Goal: Task Accomplishment & Management: Manage account settings

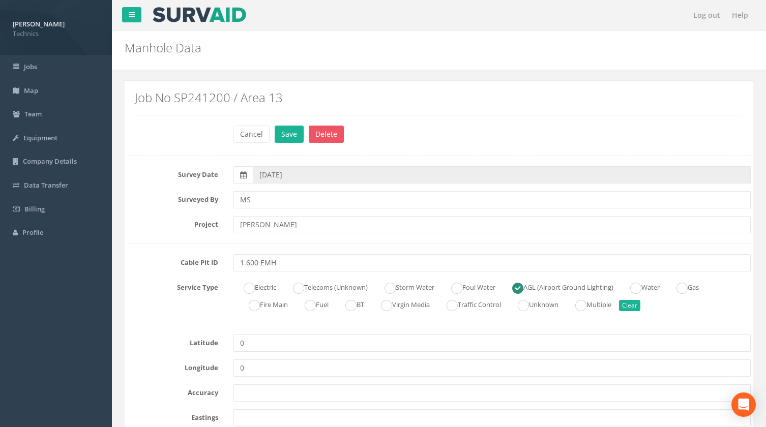
scroll to position [92, 0]
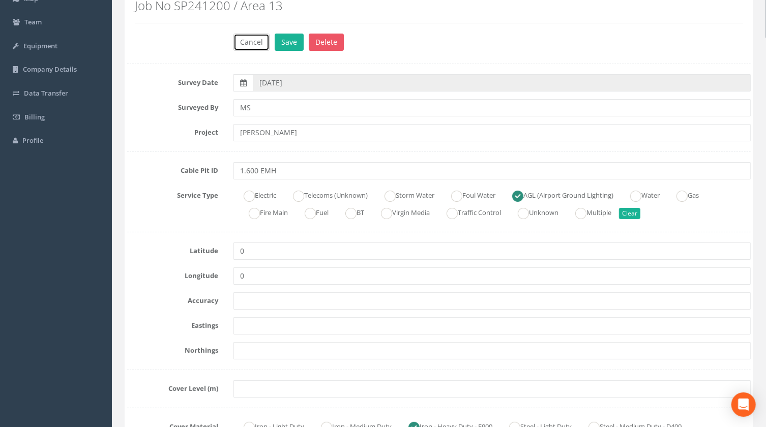
click at [260, 43] on button "Cancel" at bounding box center [251, 42] width 36 height 17
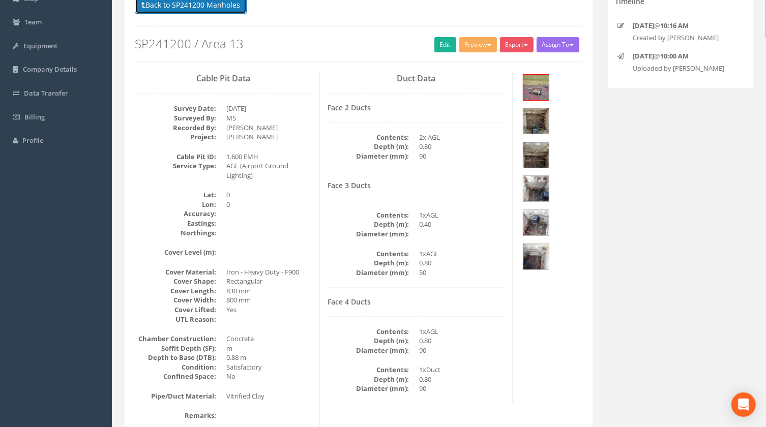
click at [202, 5] on button "Back to SP241200 Manholes" at bounding box center [191, 4] width 112 height 17
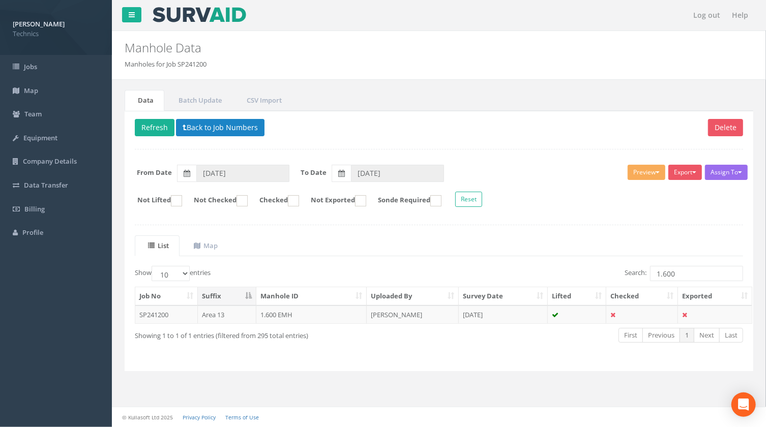
scroll to position [0, 0]
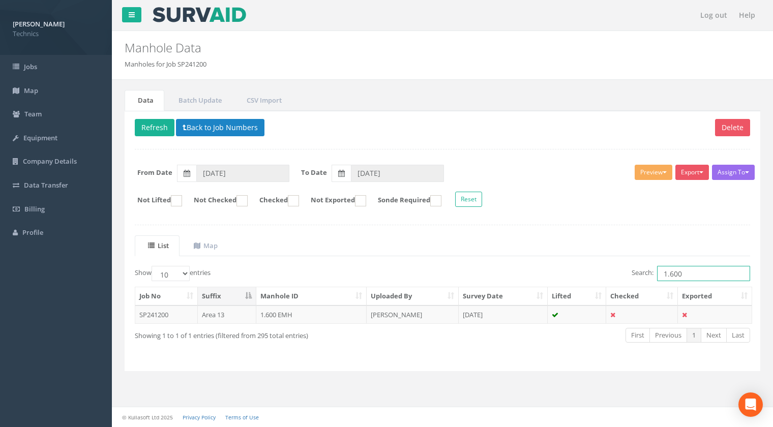
click at [693, 275] on input "1.600" at bounding box center [703, 273] width 93 height 15
type input "1.599"
click at [278, 315] on td "1.599 EMH" at bounding box center [311, 315] width 110 height 18
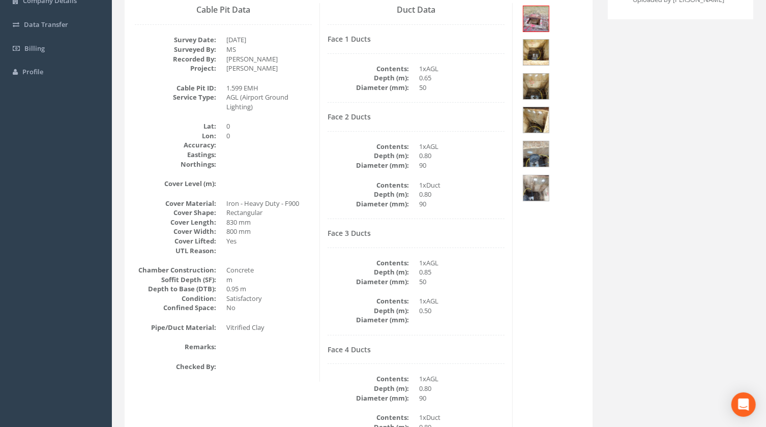
scroll to position [114, 0]
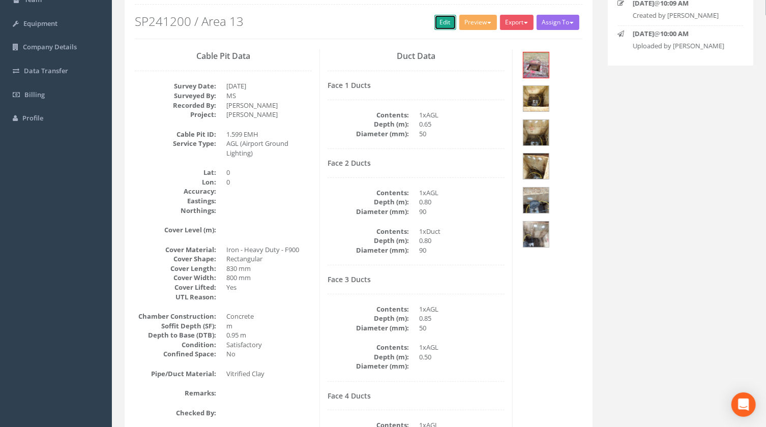
click at [440, 25] on link "Edit" at bounding box center [445, 22] width 22 height 15
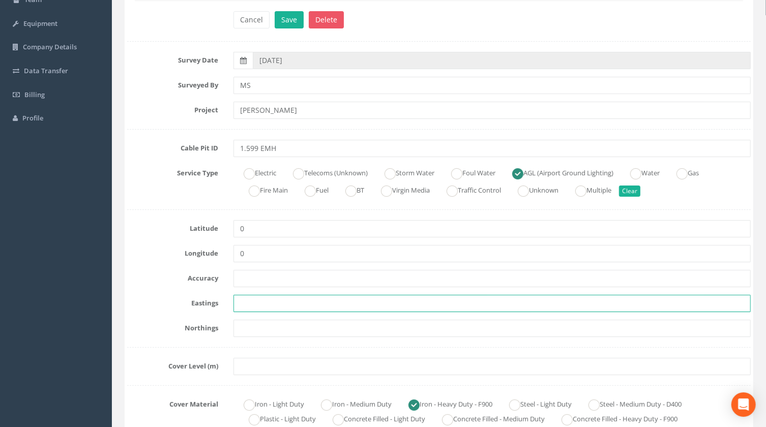
click at [242, 300] on input "text" at bounding box center [491, 303] width 517 height 17
paste input "430277.9970"
type input "430277.9970"
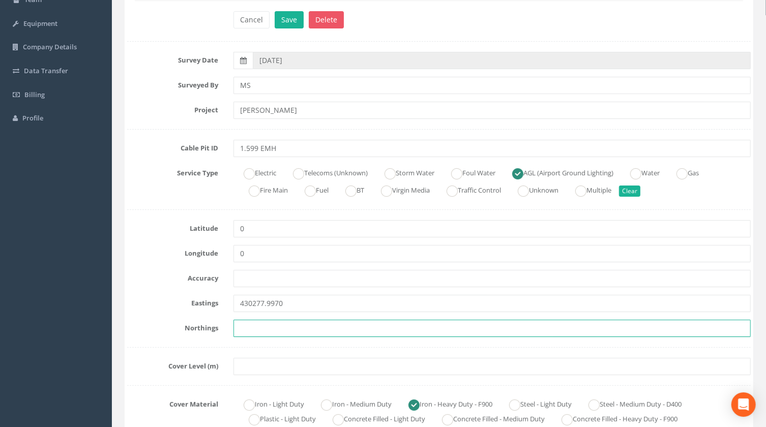
click at [246, 329] on input "text" at bounding box center [491, 328] width 517 height 17
paste input "206233.6280"
type input "206233.6280"
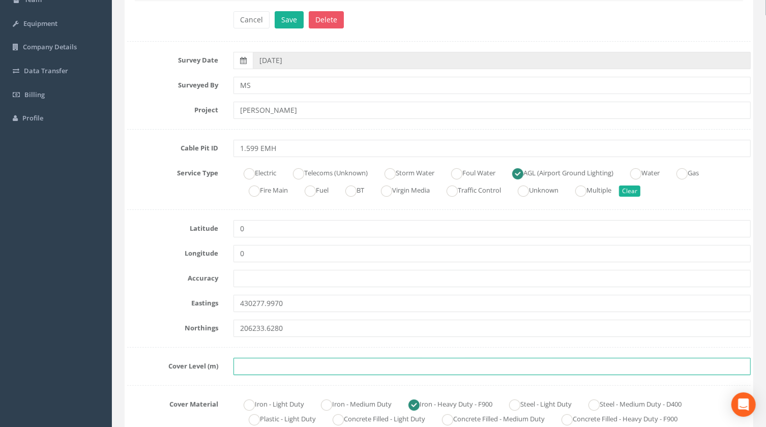
click at [248, 368] on input "text" at bounding box center [491, 366] width 517 height 17
paste input "75.9820"
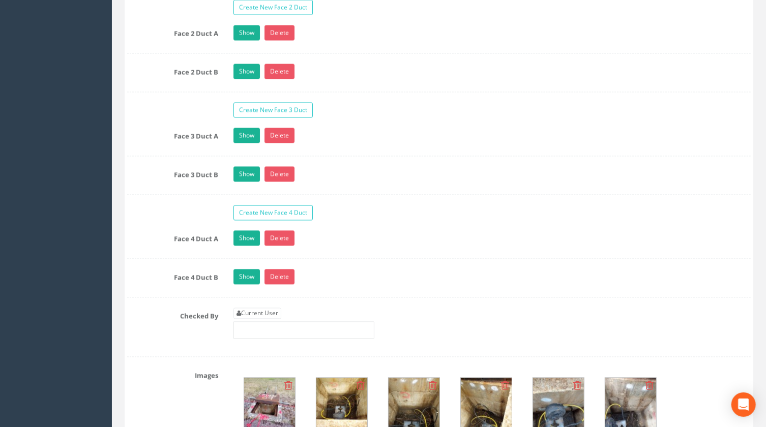
scroll to position [1039, 0]
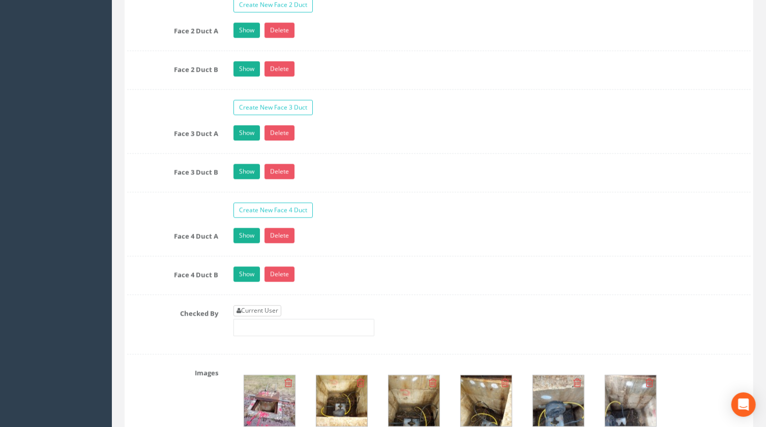
type input "75.9820"
click at [259, 310] on link "Current User" at bounding box center [257, 311] width 48 height 11
type input "[PERSON_NAME]"
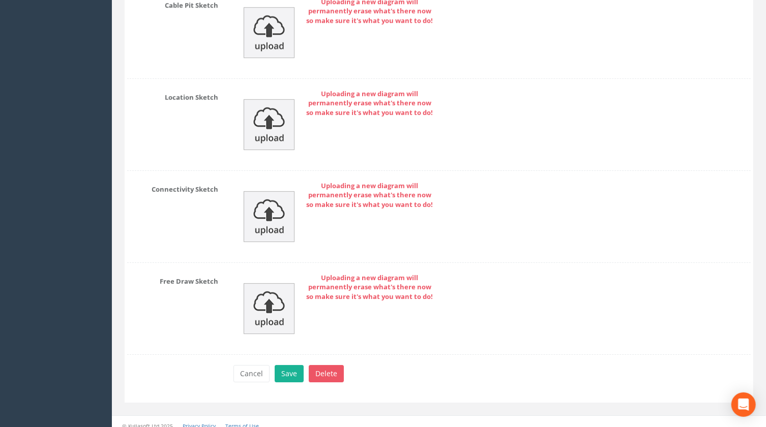
scroll to position [1765, 0]
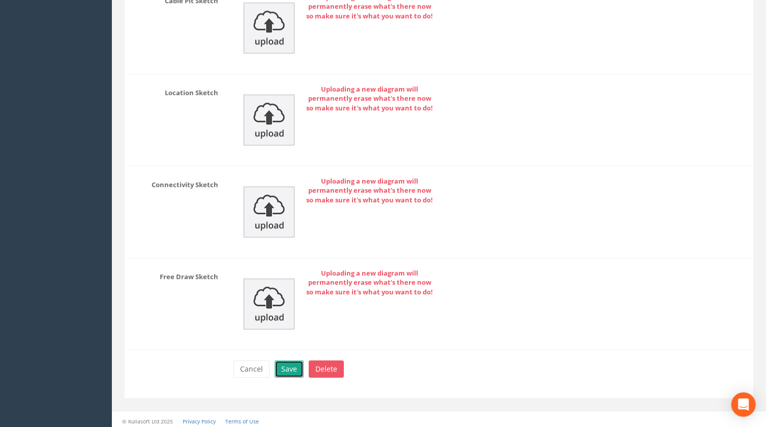
click at [287, 366] on button "Save" at bounding box center [289, 368] width 29 height 17
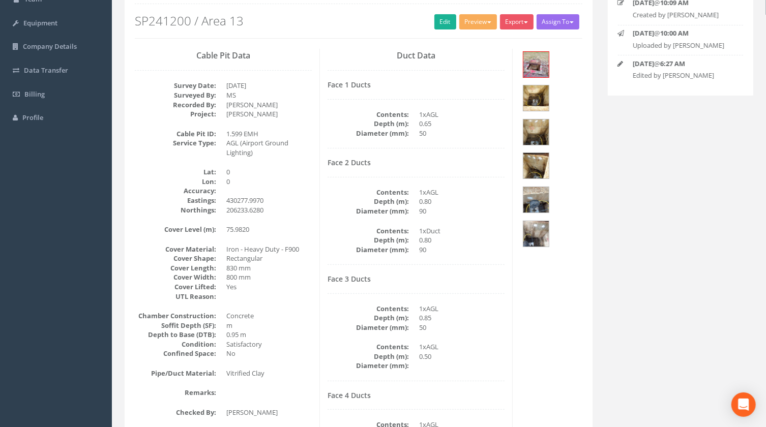
scroll to position [22, 0]
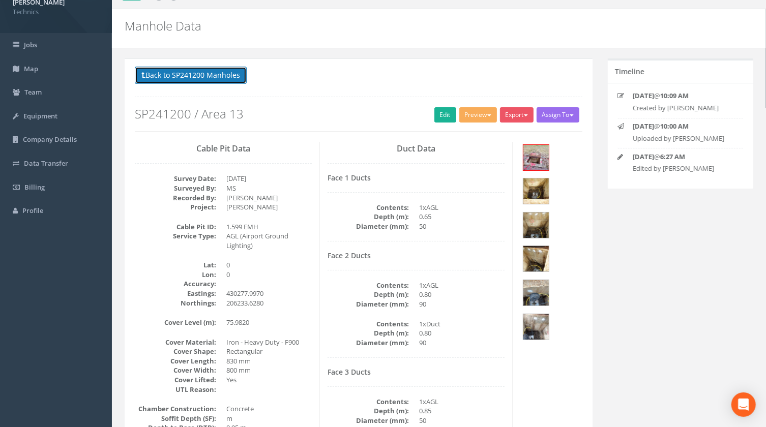
click at [217, 76] on button "Back to SP241200 Manholes" at bounding box center [191, 75] width 112 height 17
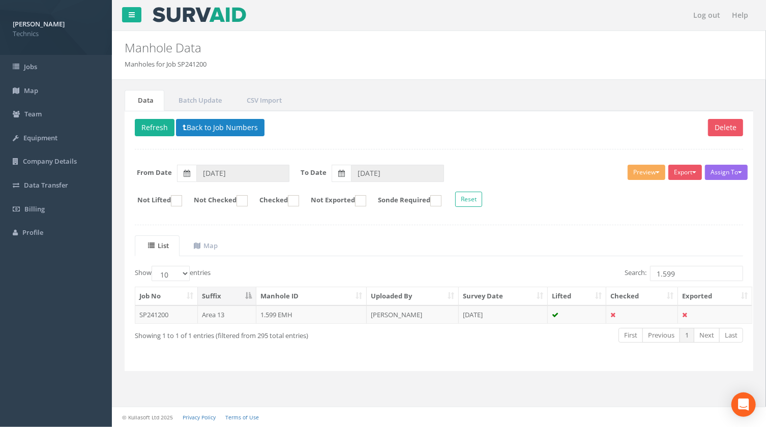
scroll to position [0, 0]
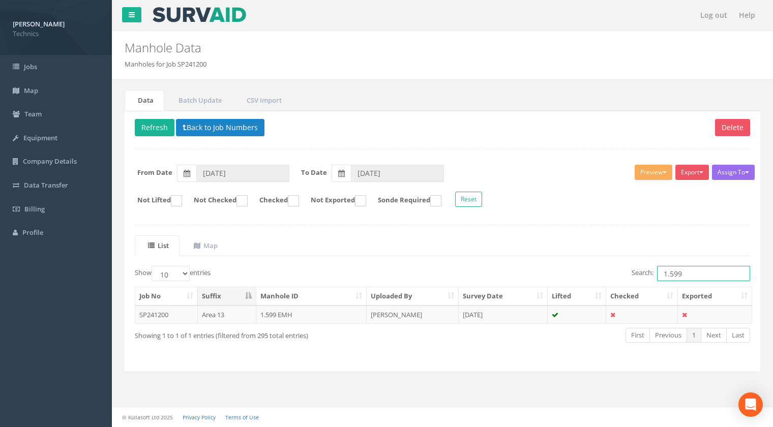
drag, startPoint x: 682, startPoint y: 273, endPoint x: 668, endPoint y: 275, distance: 13.8
click at [668, 275] on input "1.599" at bounding box center [703, 273] width 93 height 15
type input "1.600"
click at [270, 314] on td "1.600 EMH" at bounding box center [311, 315] width 110 height 18
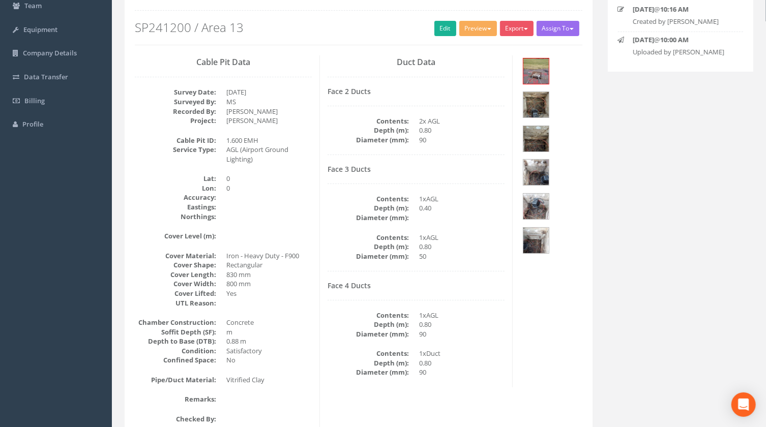
scroll to position [92, 0]
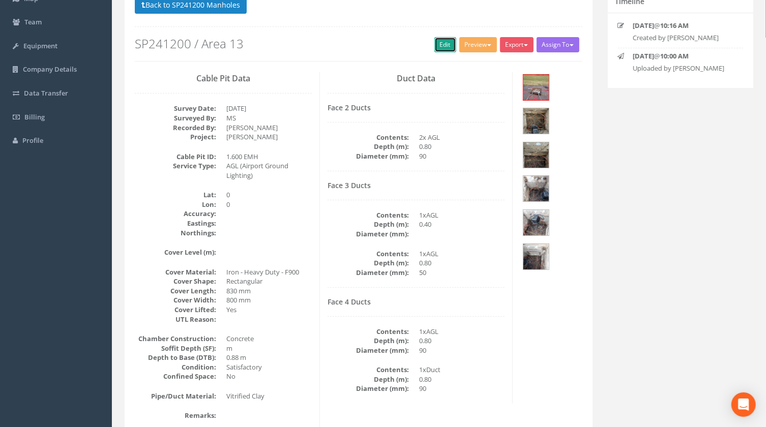
click at [437, 42] on link "Edit" at bounding box center [445, 44] width 22 height 15
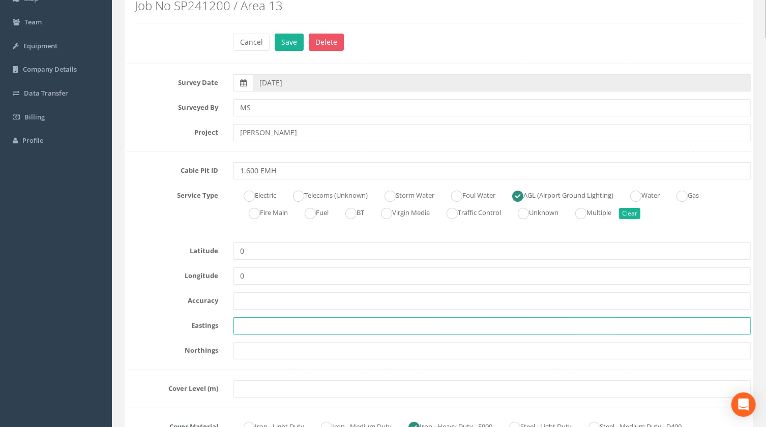
click at [246, 324] on input "text" at bounding box center [491, 325] width 517 height 17
click at [250, 326] on input "text" at bounding box center [491, 325] width 517 height 17
paste input "430301.1770"
type input "430301.1770"
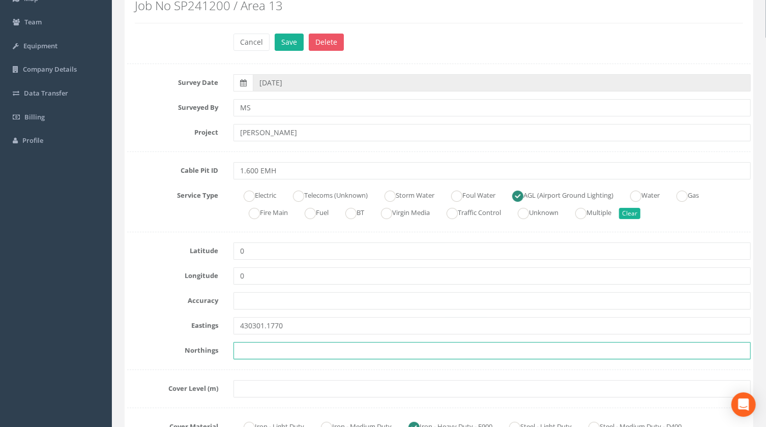
click at [254, 348] on input "text" at bounding box center [491, 350] width 517 height 17
paste input "206240.6960"
type input "206240.6960"
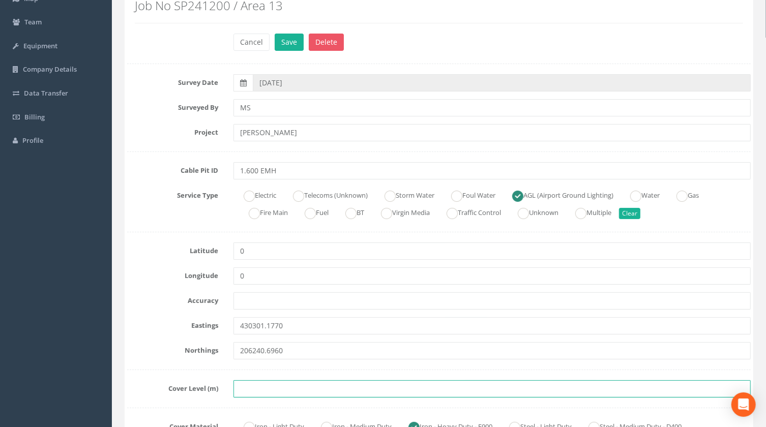
click at [233, 388] on input "text" at bounding box center [491, 388] width 517 height 17
paste input "75.9500"
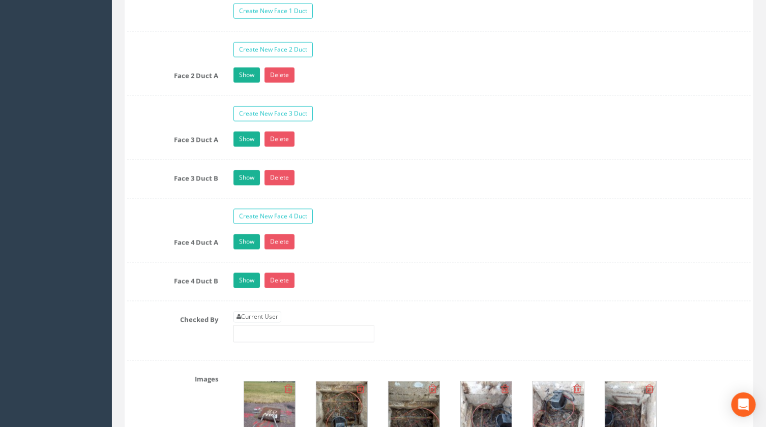
scroll to position [1017, 0]
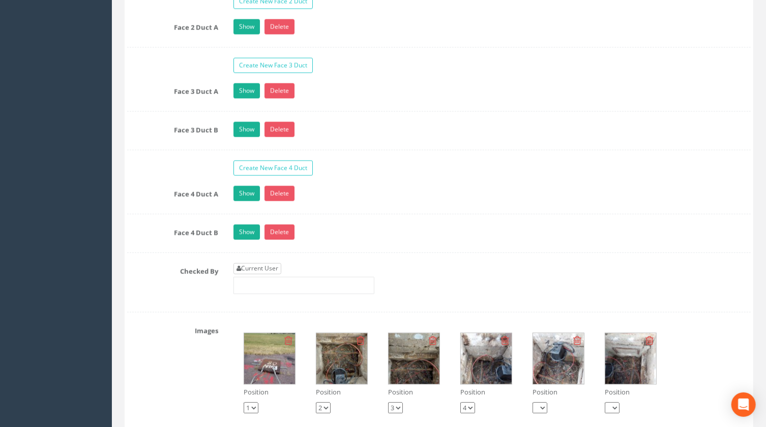
type input "75.9500"
click at [263, 268] on link "Current User" at bounding box center [257, 268] width 48 height 11
type input "[PERSON_NAME]"
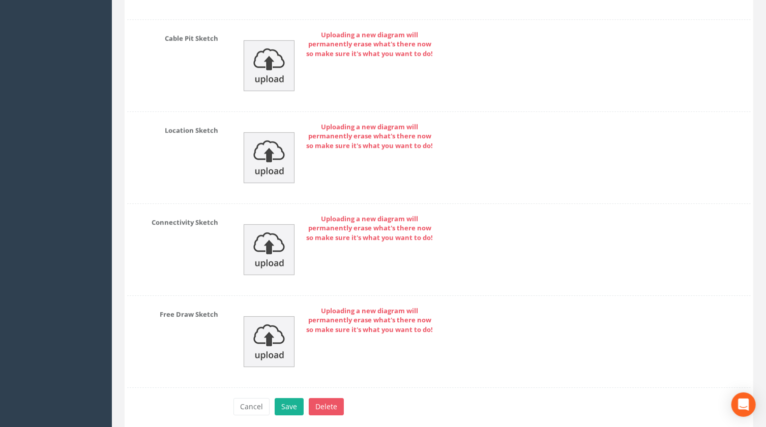
scroll to position [1702, 0]
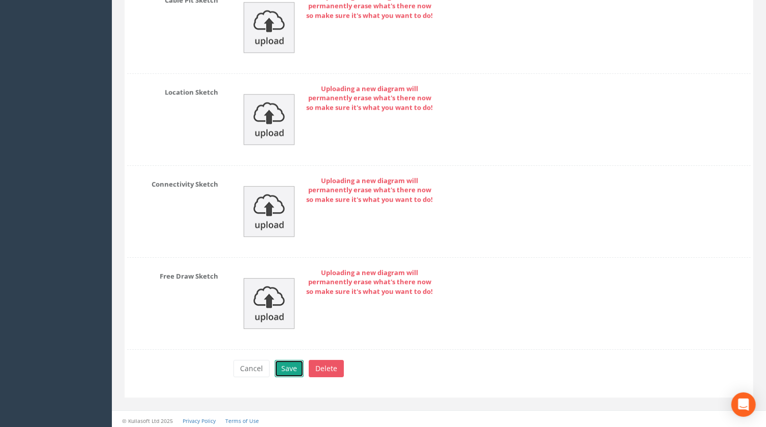
click at [293, 367] on button "Save" at bounding box center [289, 368] width 29 height 17
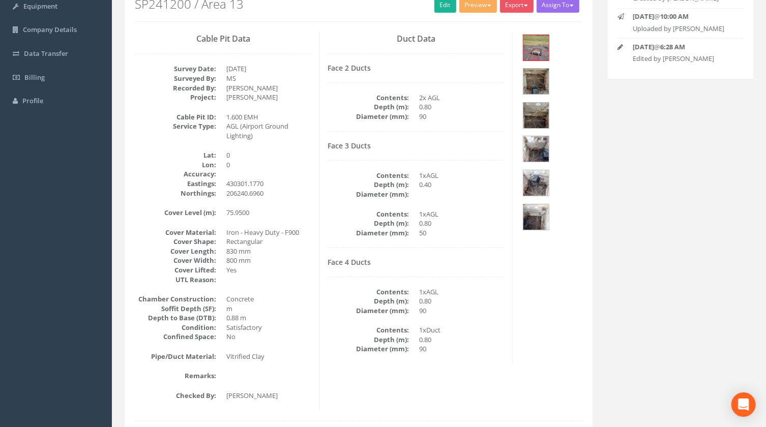
scroll to position [91, 0]
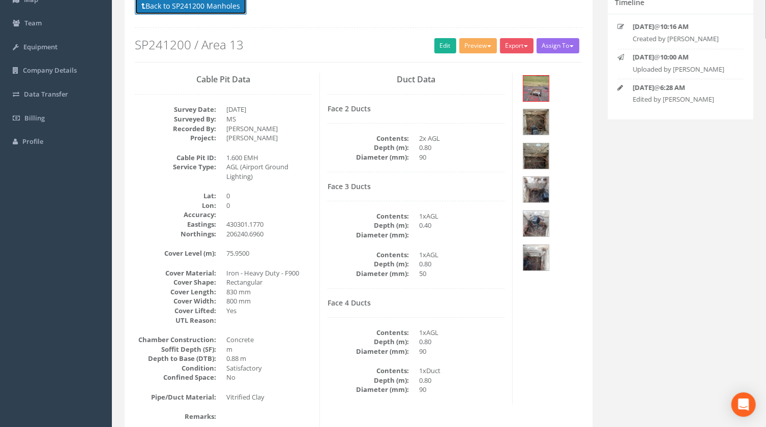
click at [211, 13] on button "Back to SP241200 Manholes" at bounding box center [191, 5] width 112 height 17
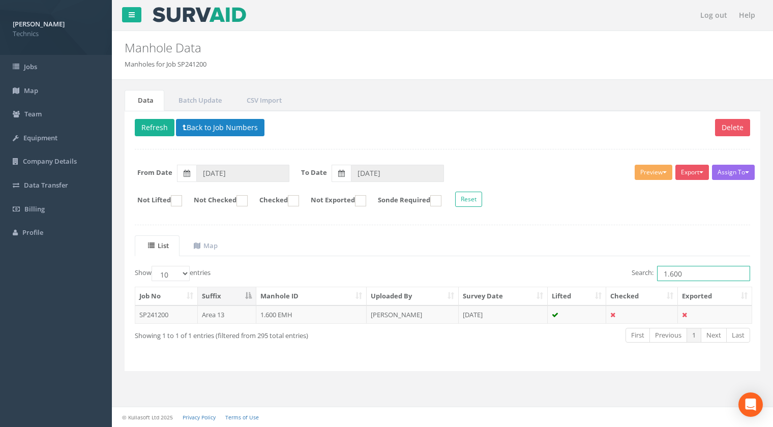
click at [686, 270] on input "1.600" at bounding box center [703, 273] width 93 height 15
type input "1.601"
click at [271, 314] on td "1.601 EMH" at bounding box center [311, 315] width 110 height 18
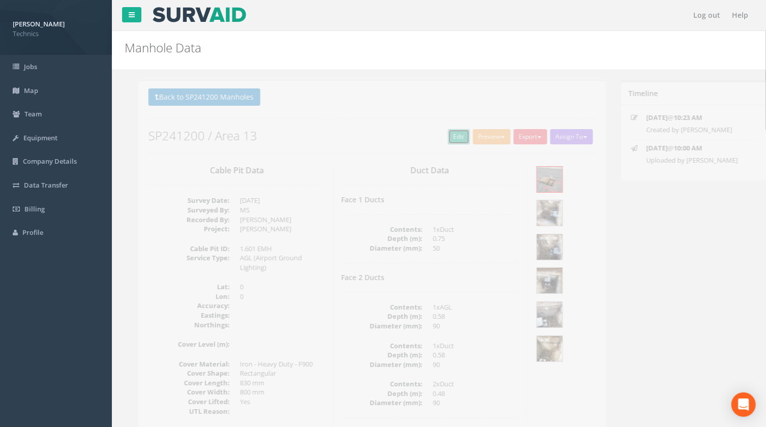
click at [441, 132] on link "Edit" at bounding box center [445, 136] width 22 height 15
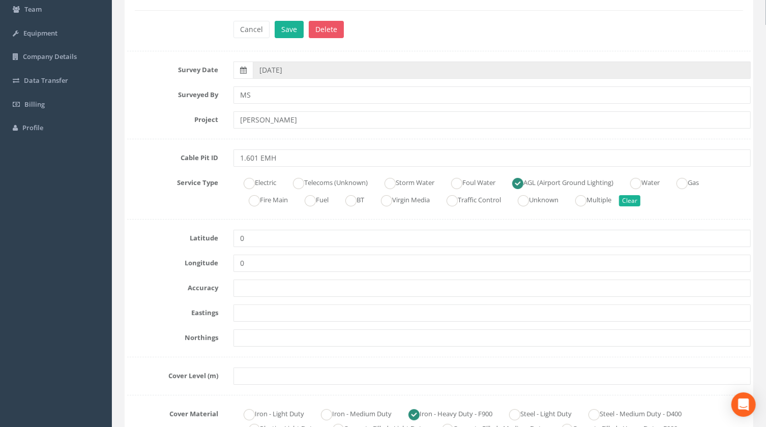
scroll to position [138, 0]
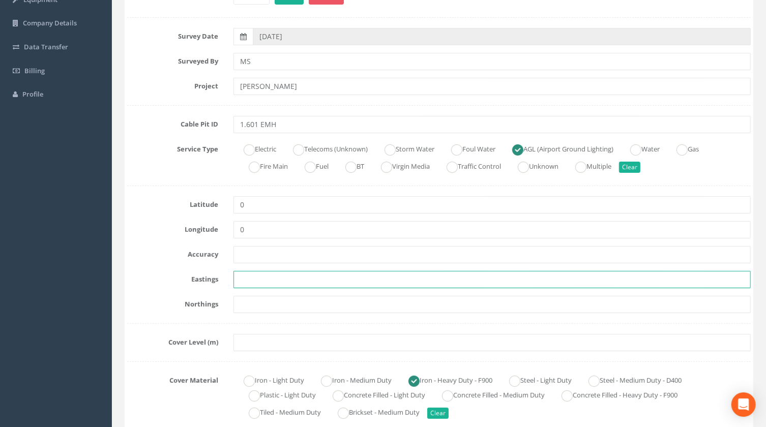
click at [243, 278] on input "text" at bounding box center [491, 279] width 517 height 17
paste input "430324.7260"
type input "430324.7260"
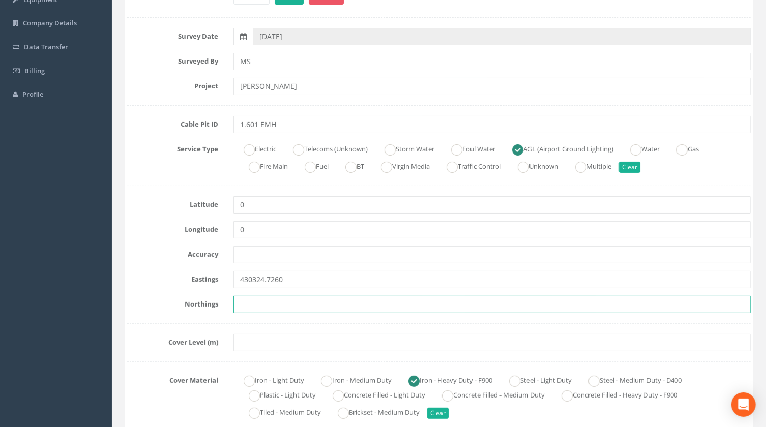
click at [238, 306] on input "text" at bounding box center [491, 304] width 517 height 17
paste input "206247.8040"
type input "206247.8040"
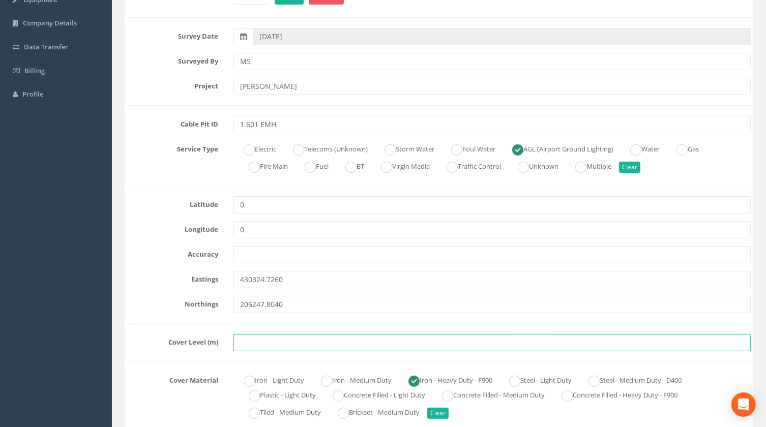
click at [259, 343] on input "text" at bounding box center [491, 342] width 517 height 17
paste input "75.8850"
type input "75.8850"
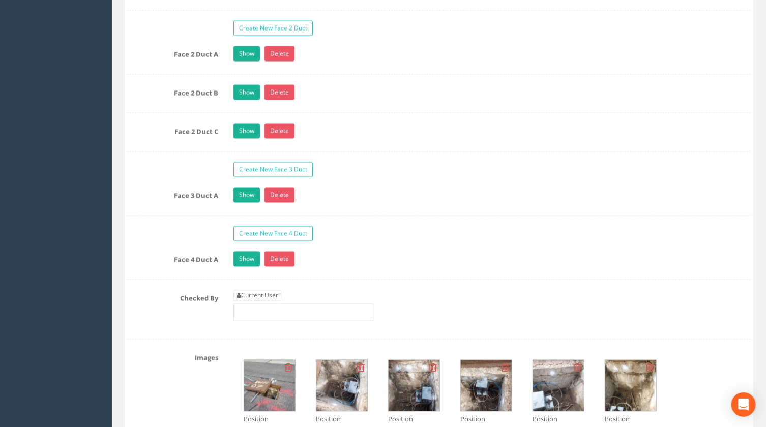
scroll to position [1017, 0]
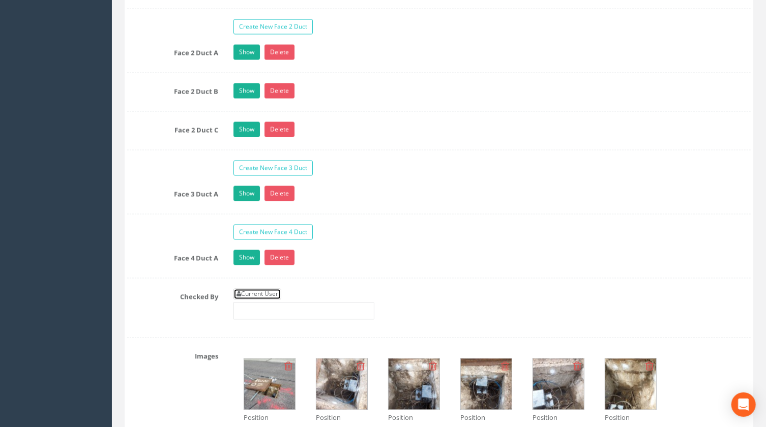
click at [255, 292] on link "Current User" at bounding box center [257, 294] width 48 height 11
type input "[PERSON_NAME]"
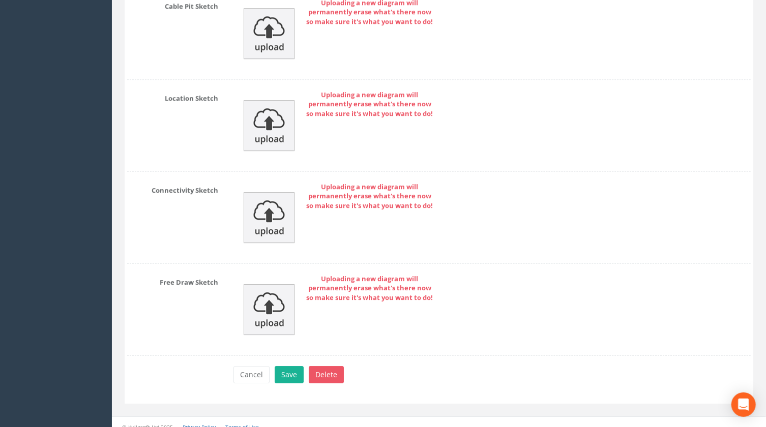
scroll to position [1727, 0]
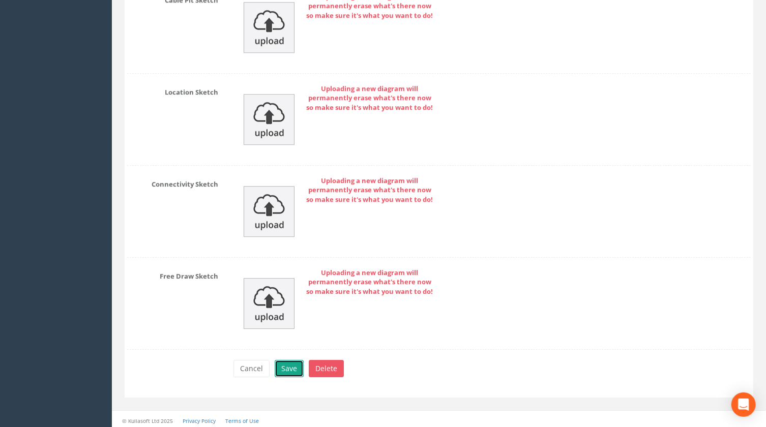
click at [286, 369] on button "Save" at bounding box center [289, 368] width 29 height 17
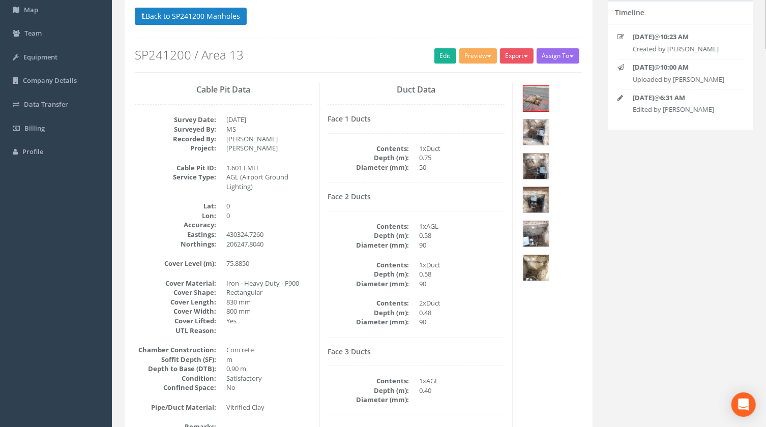
scroll to position [0, 0]
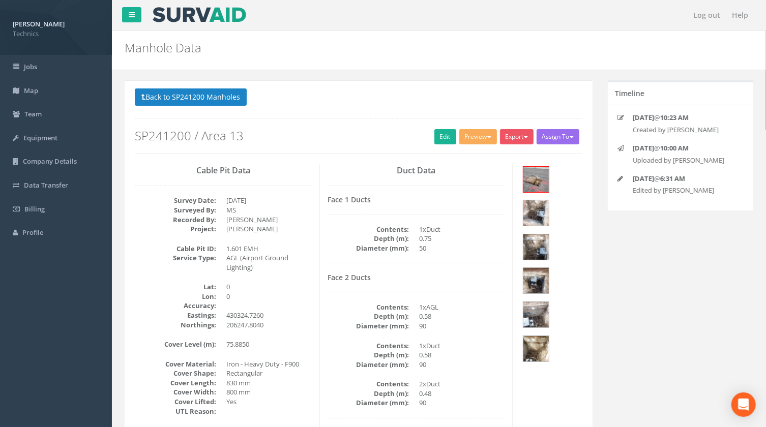
click at [473, 226] on dd "1xDuct" at bounding box center [461, 230] width 85 height 10
